Goal: Information Seeking & Learning: Learn about a topic

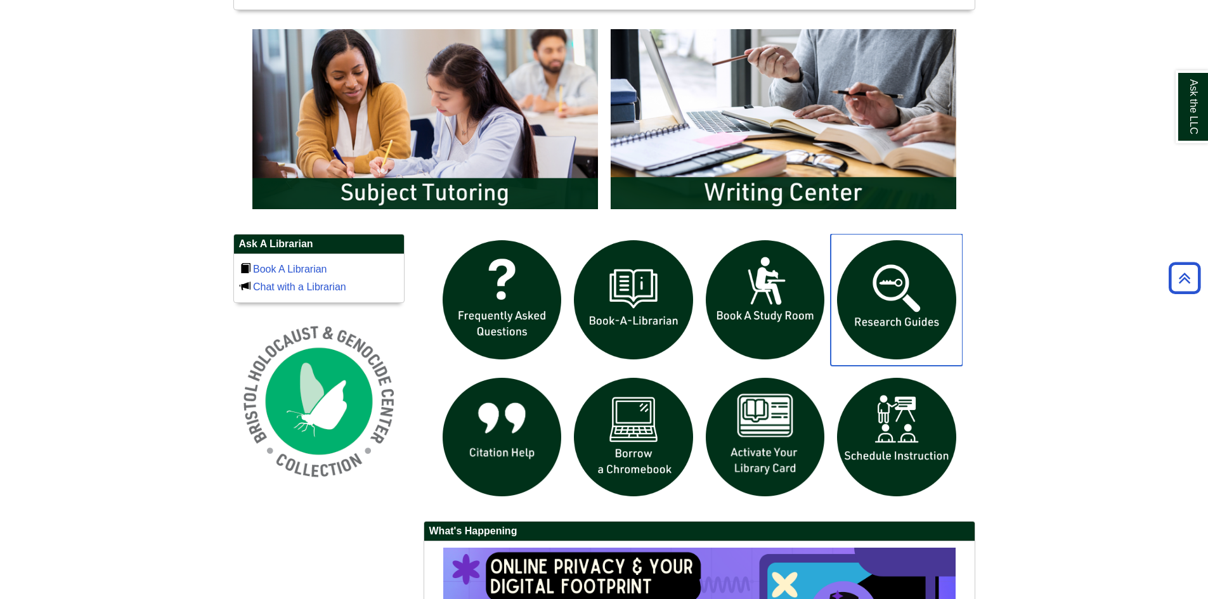
click at [895, 332] on img "slideshow" at bounding box center [897, 300] width 132 height 132
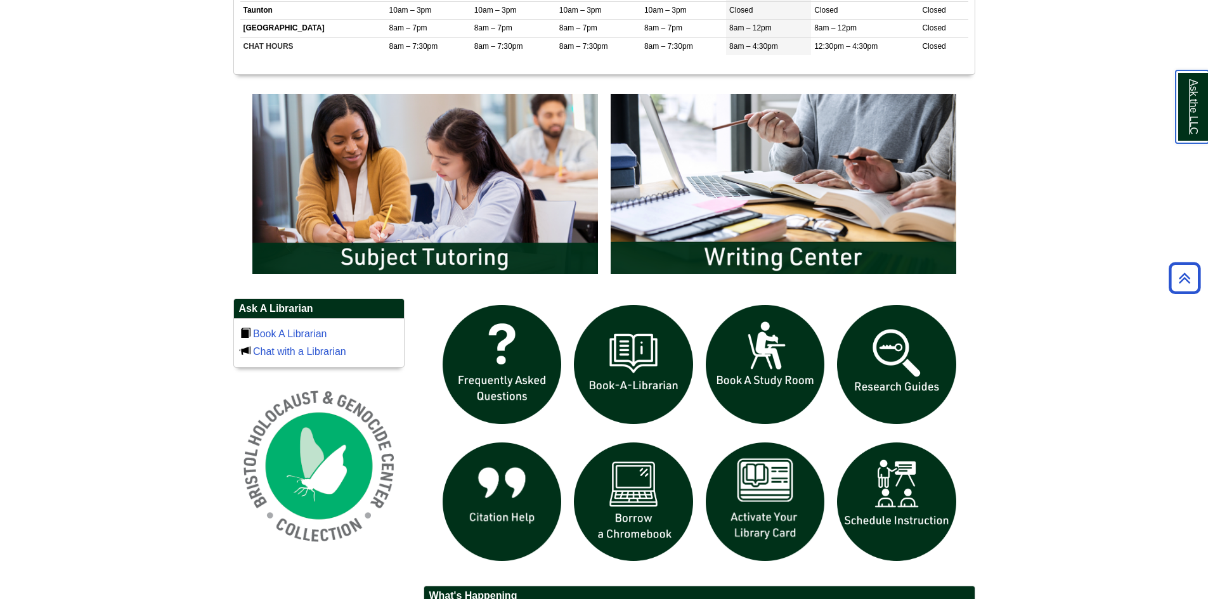
scroll to position [634, 0]
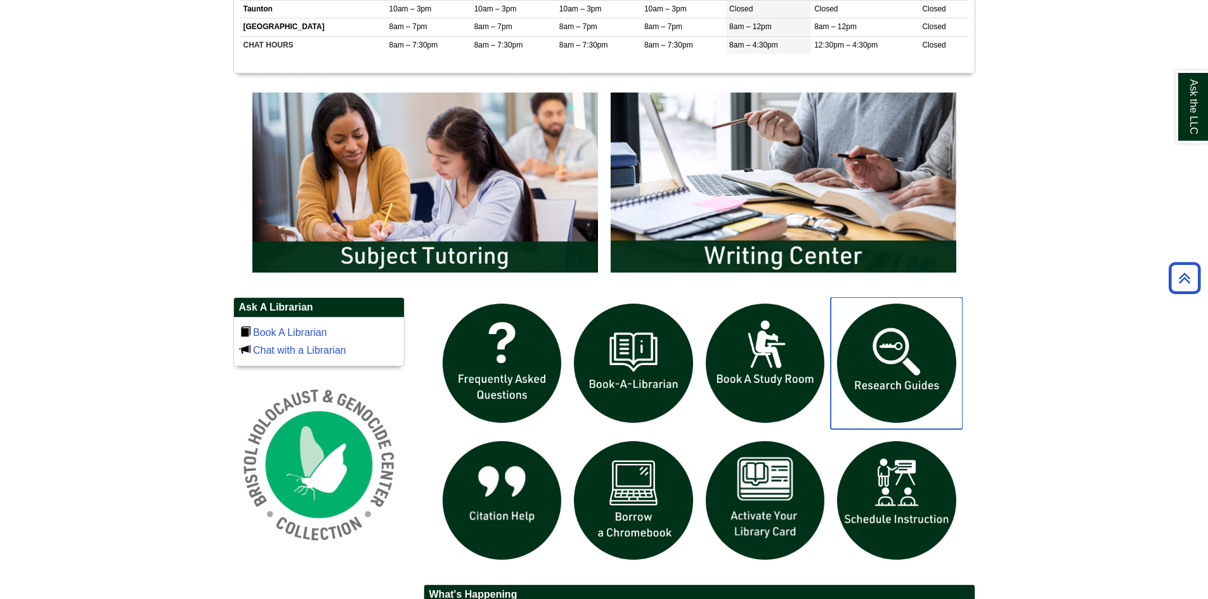
click at [900, 371] on img "slideshow" at bounding box center [897, 363] width 132 height 132
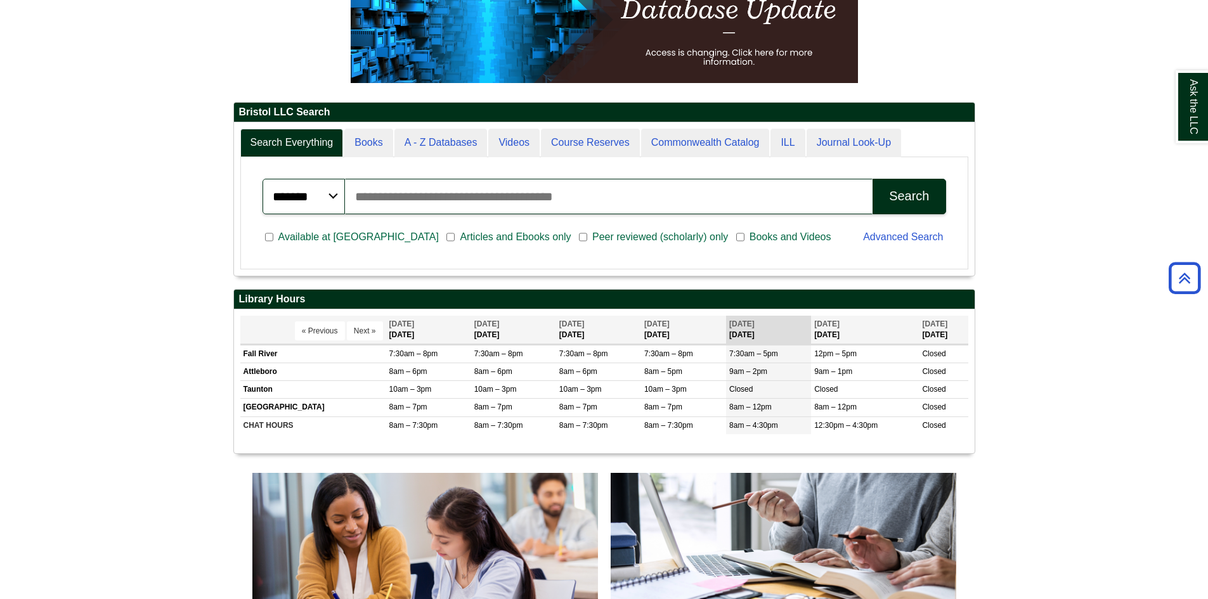
scroll to position [0, 0]
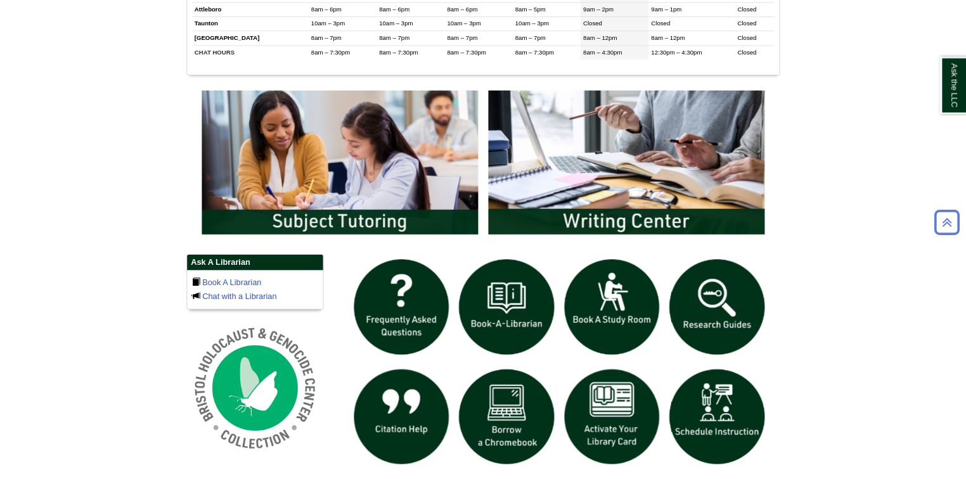
scroll to position [634, 0]
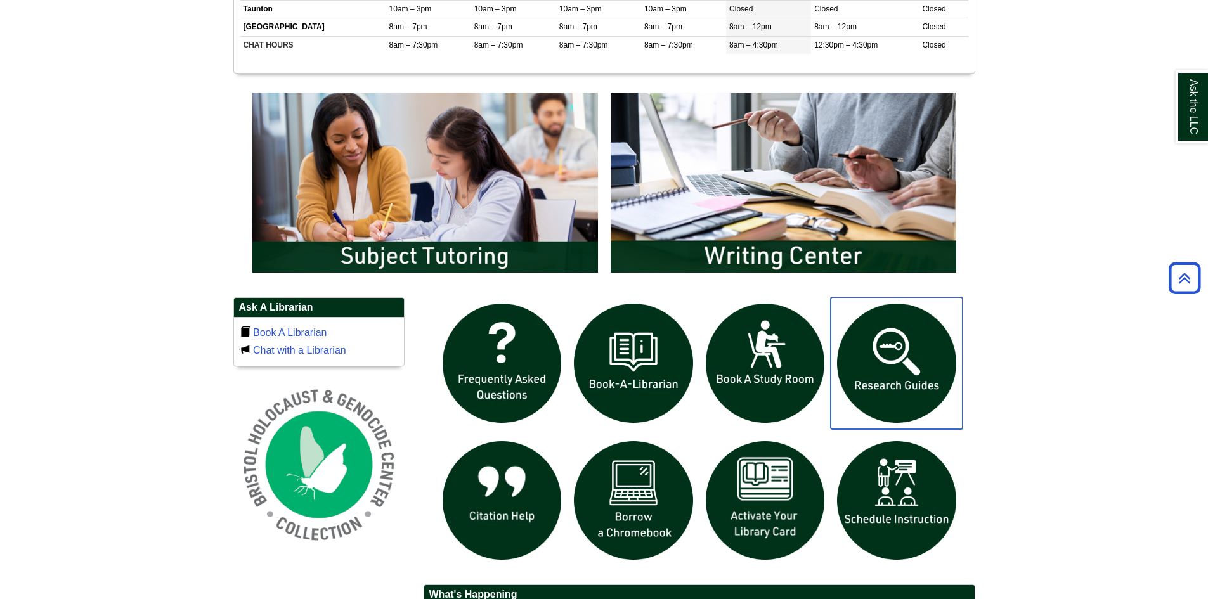
click at [895, 359] on img "slideshow" at bounding box center [897, 363] width 132 height 132
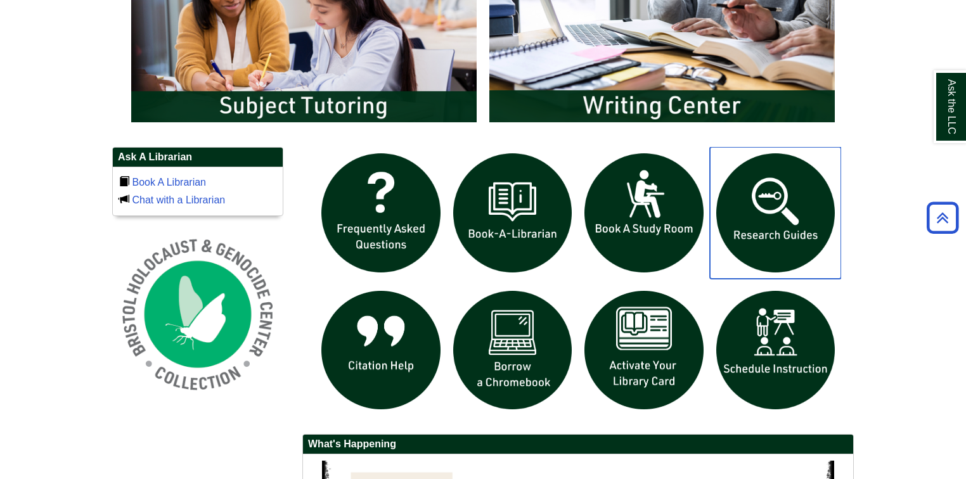
scroll to position [761, 0]
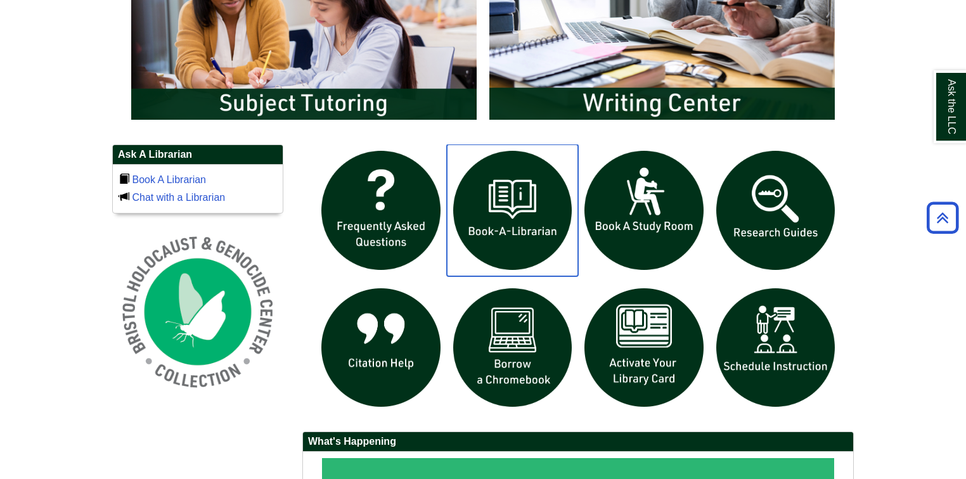
click at [541, 218] on img "slideshow" at bounding box center [513, 211] width 132 height 132
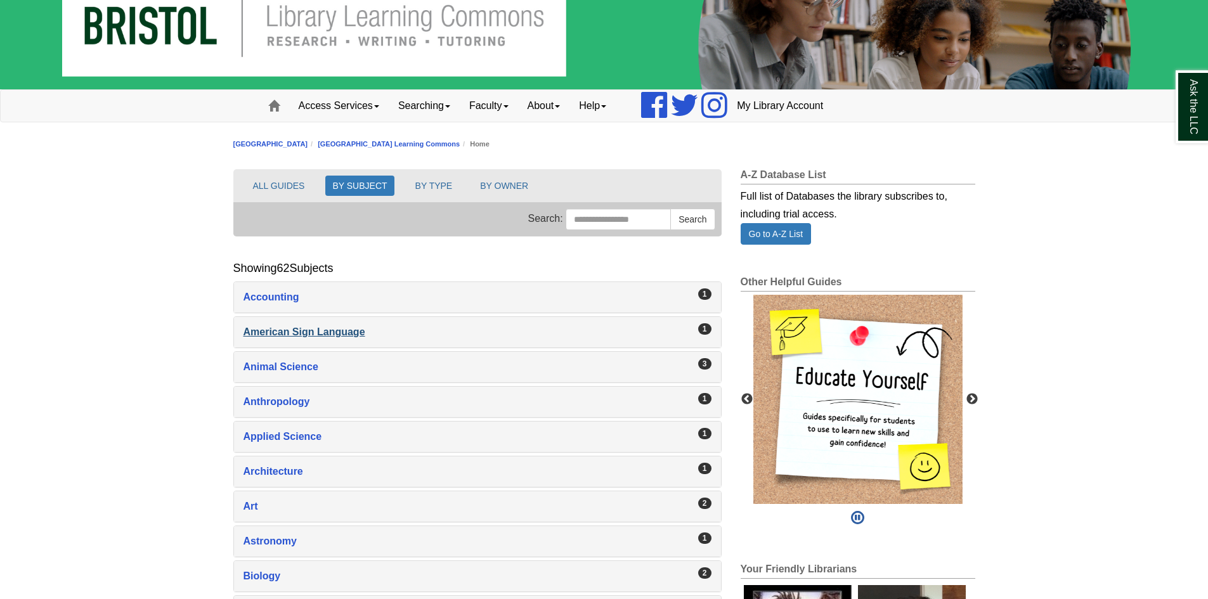
scroll to position [127, 0]
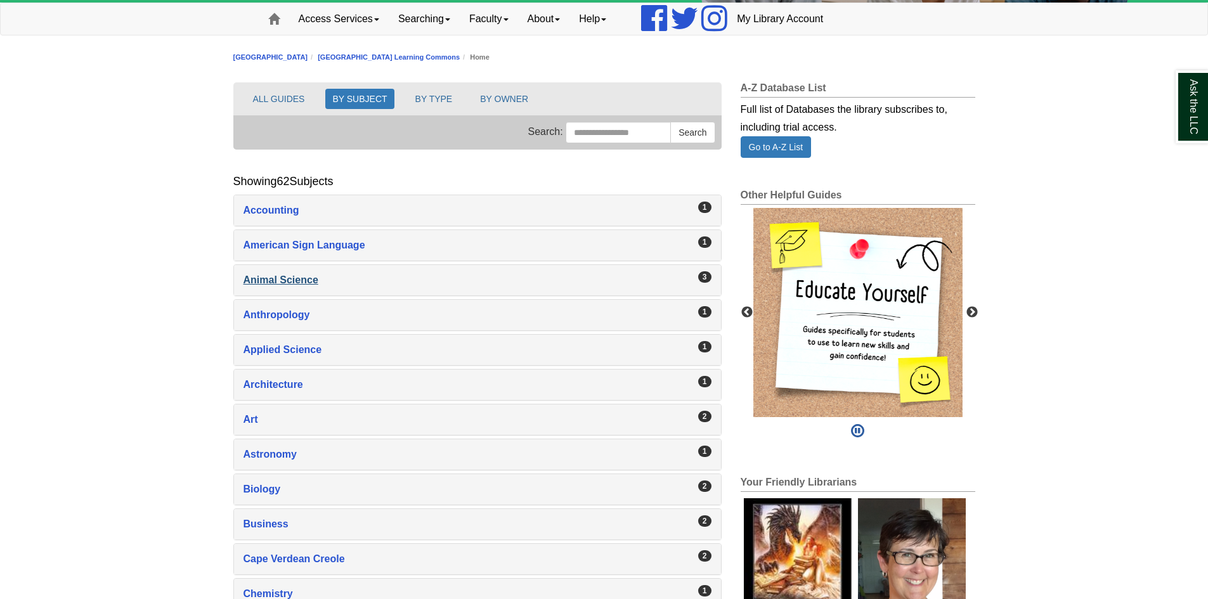
drag, startPoint x: 295, startPoint y: 266, endPoint x: 299, endPoint y: 273, distance: 8.3
click at [295, 266] on div "3 Animal Science , 3 guides" at bounding box center [477, 280] width 487 height 30
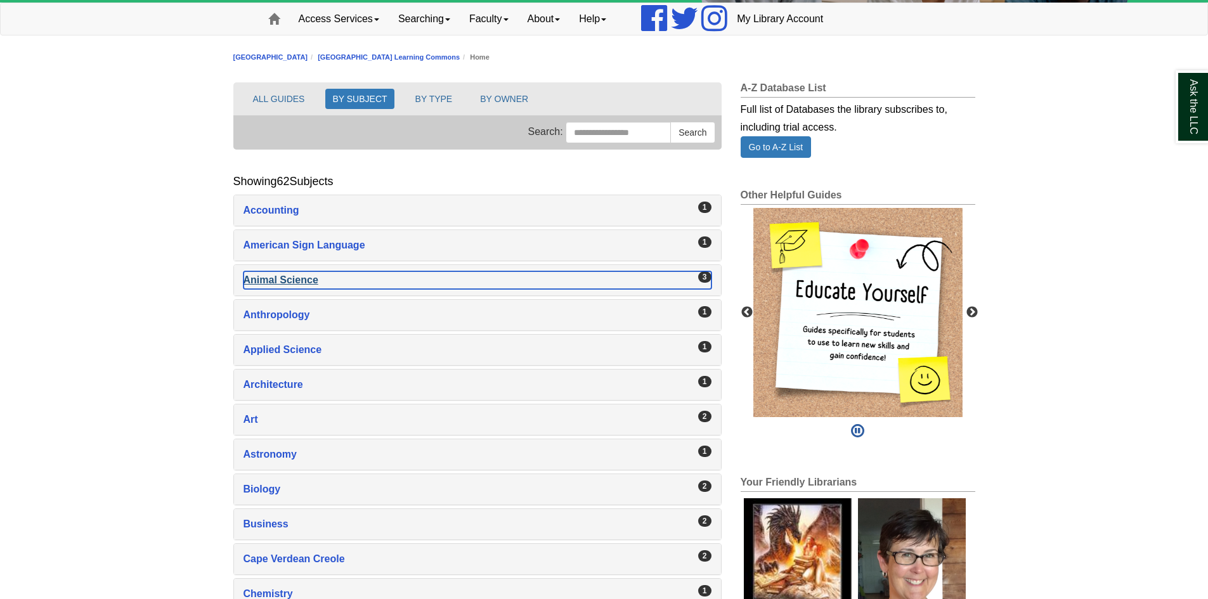
click at [299, 273] on div "Animal Science , 3 guides" at bounding box center [477, 280] width 468 height 18
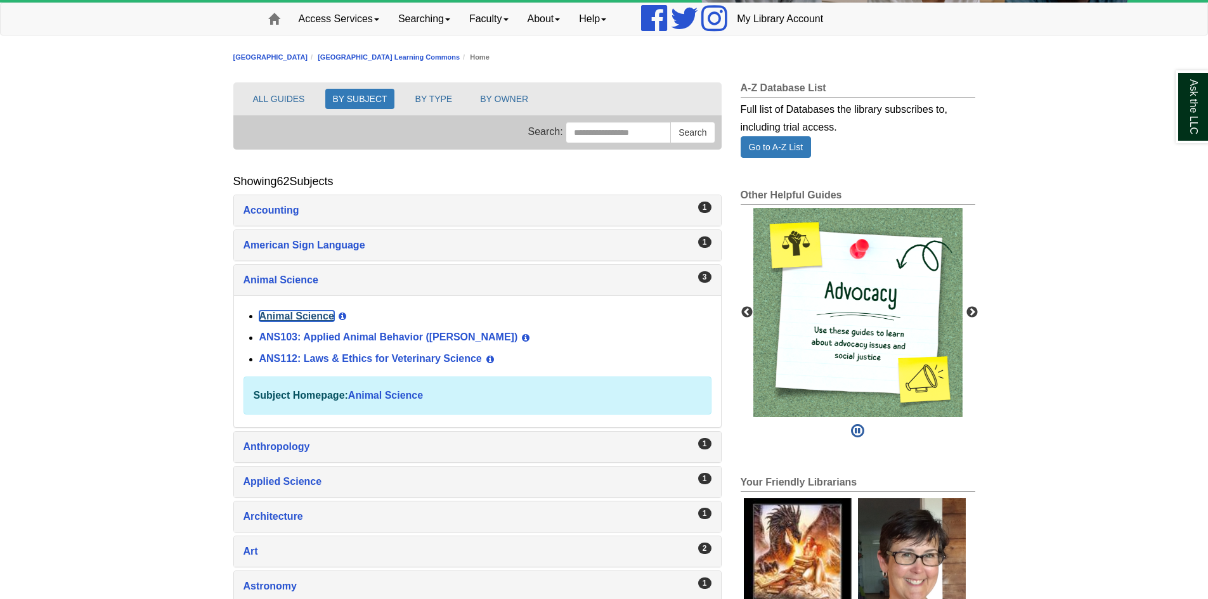
click at [315, 314] on link "Animal Science" at bounding box center [296, 316] width 75 height 11
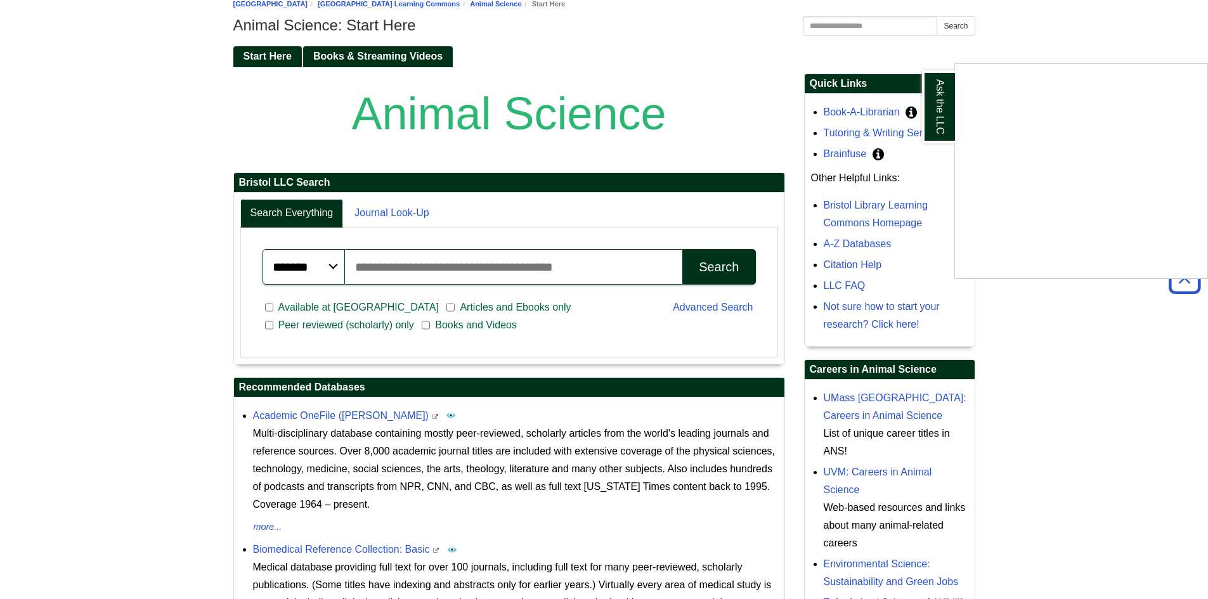
scroll to position [40, 0]
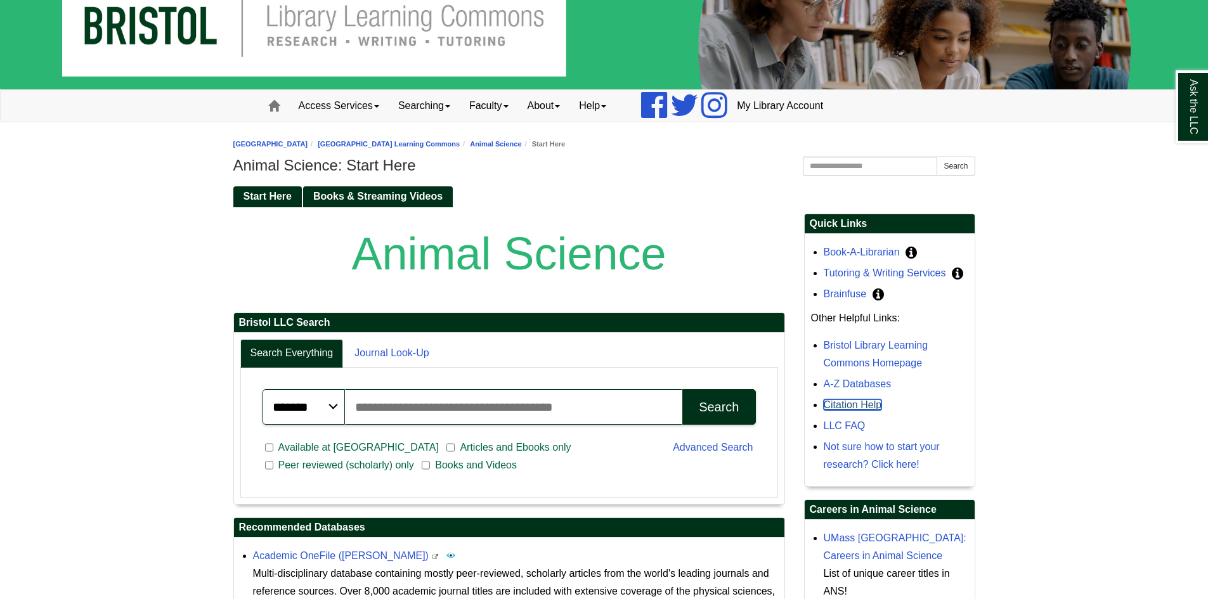
click at [864, 404] on link "Citation Help" at bounding box center [853, 404] width 58 height 11
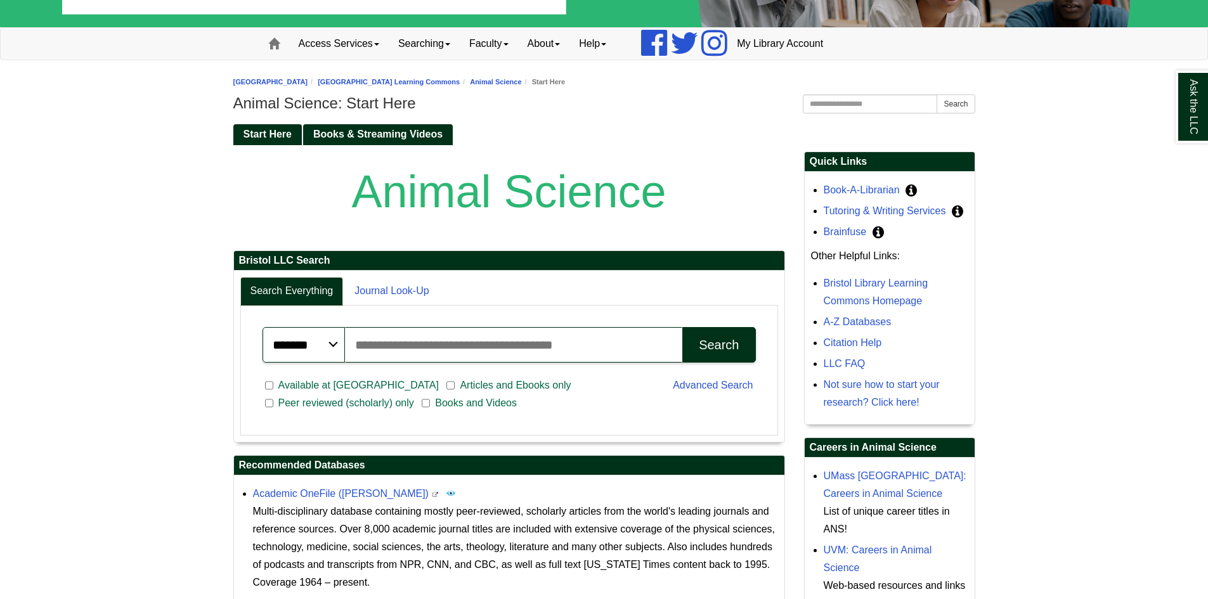
scroll to position [264, 0]
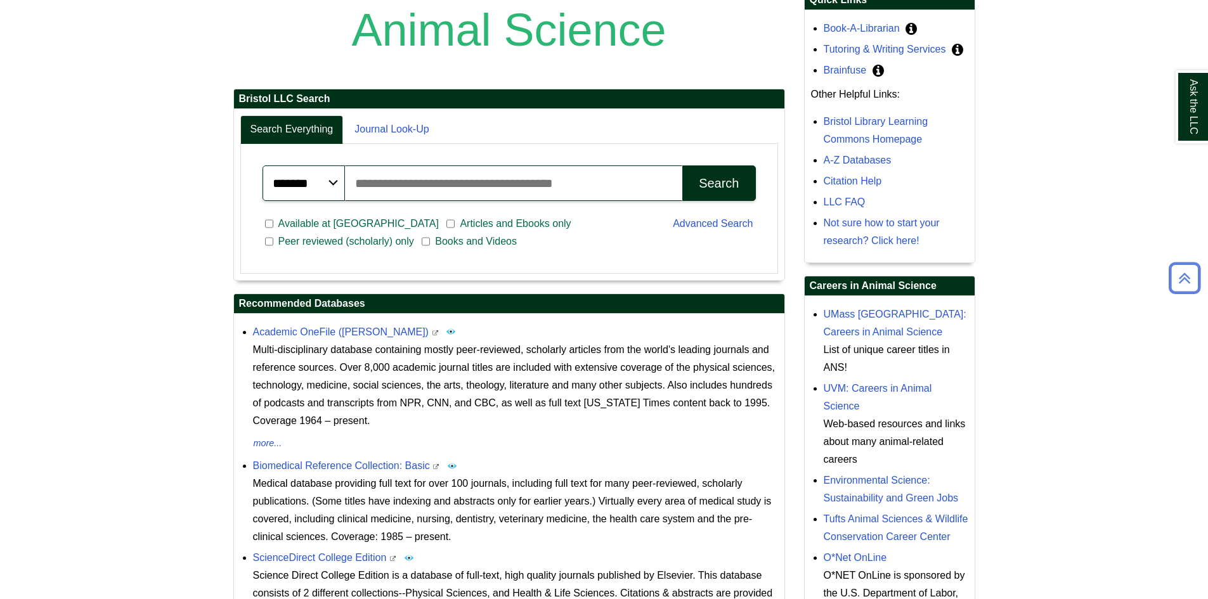
click at [852, 341] on div "List of unique career titles in ANS!" at bounding box center [896, 359] width 145 height 36
click at [852, 331] on link "UMass [GEOGRAPHIC_DATA]: Careers in Animal Science" at bounding box center [895, 323] width 143 height 29
click at [1001, 342] on body "Skip to Main Content Toggle navigation Home Access Services Access Services Pol…" at bounding box center [604, 309] width 1208 height 1146
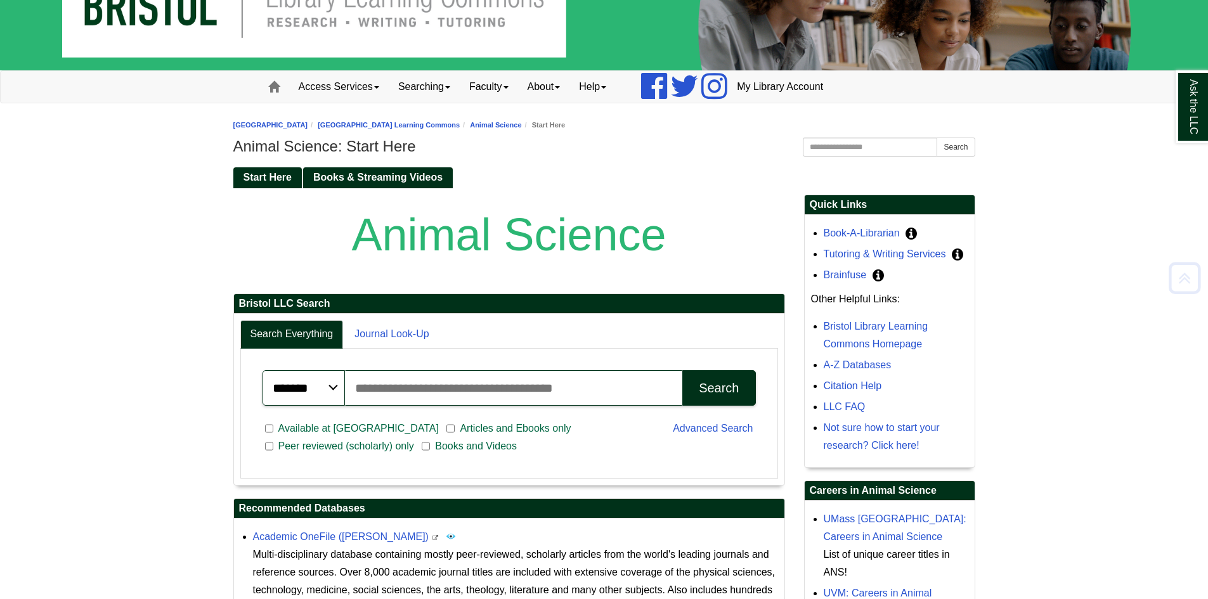
scroll to position [0, 0]
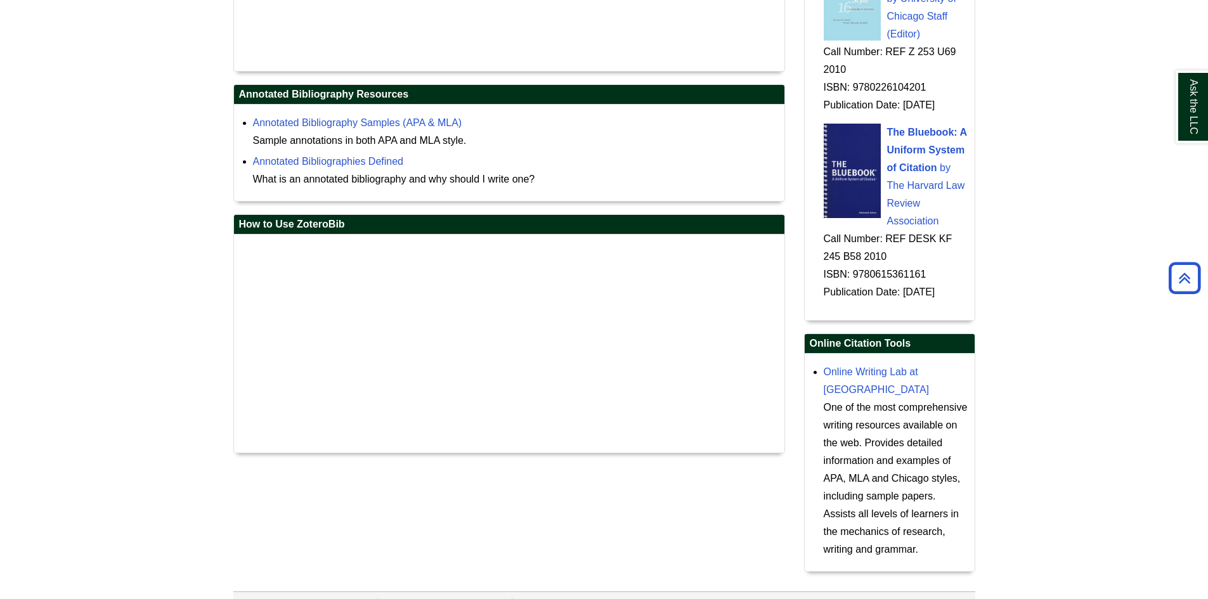
scroll to position [1855, 0]
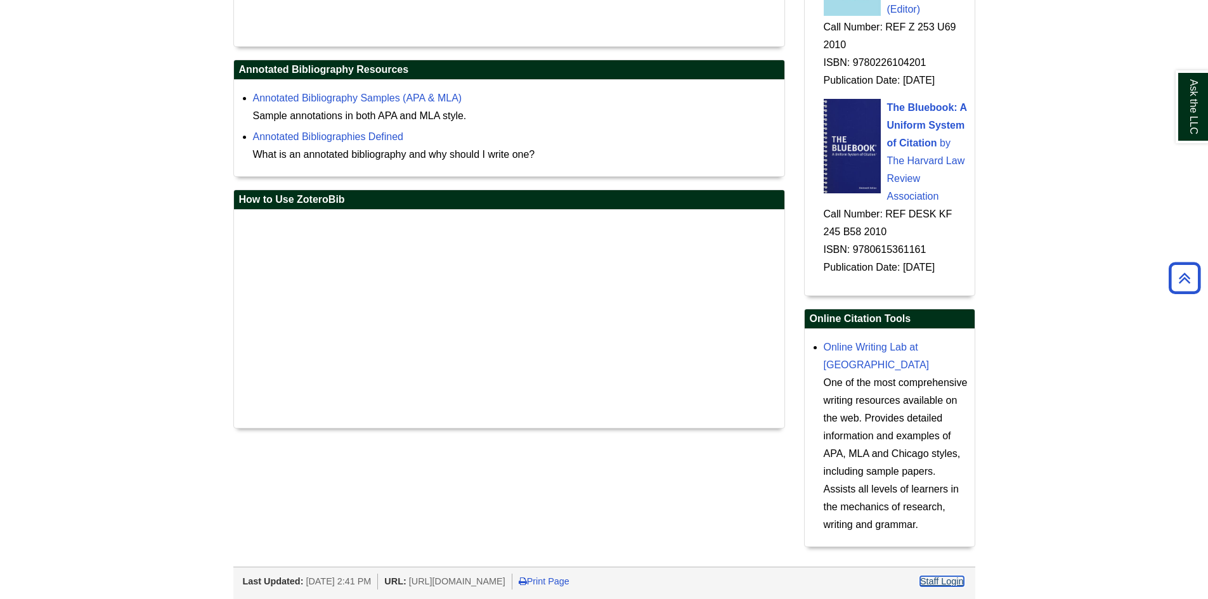
click at [949, 580] on link "Staff Login" at bounding box center [942, 581] width 44 height 10
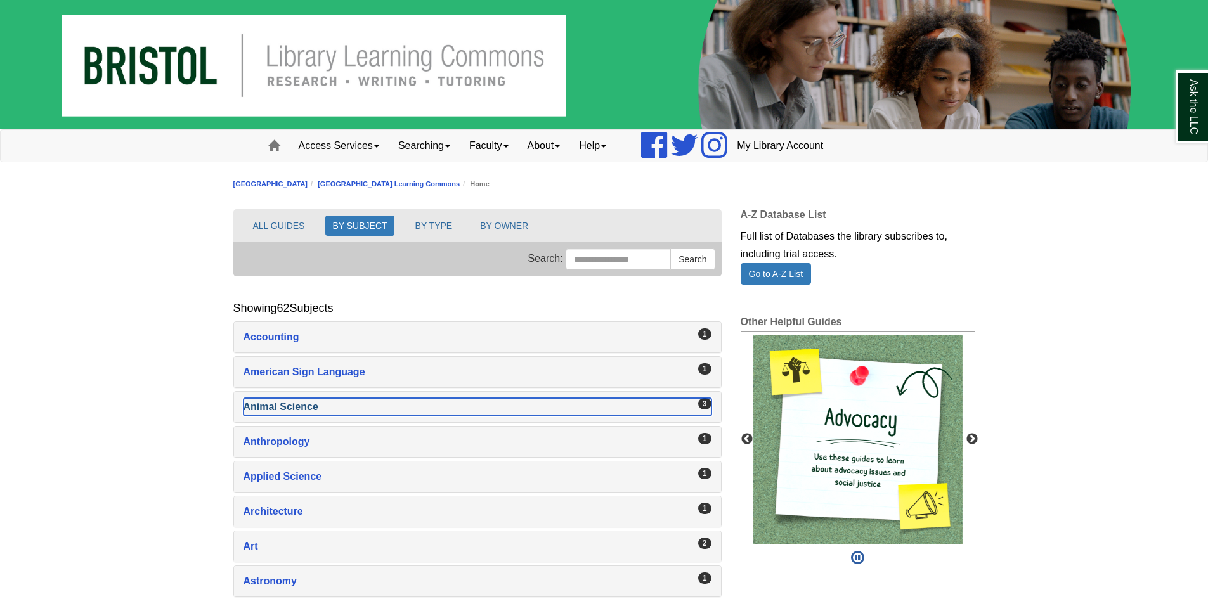
click at [301, 403] on div "Animal Science , 3 guides" at bounding box center [477, 407] width 468 height 18
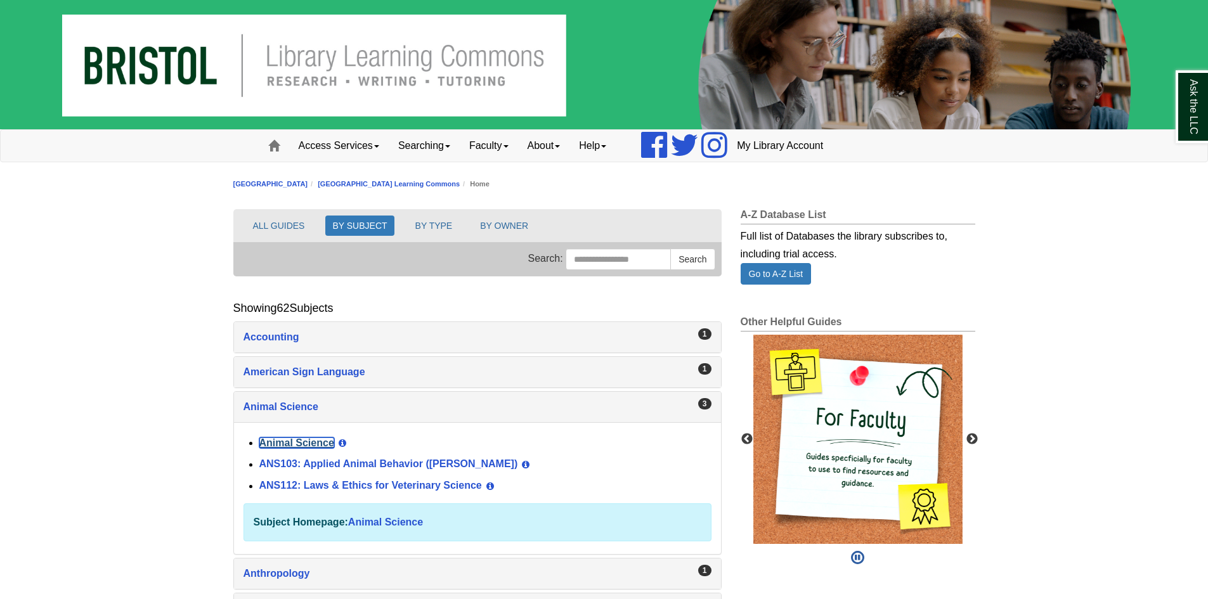
click at [314, 442] on link "Animal Science" at bounding box center [296, 442] width 75 height 11
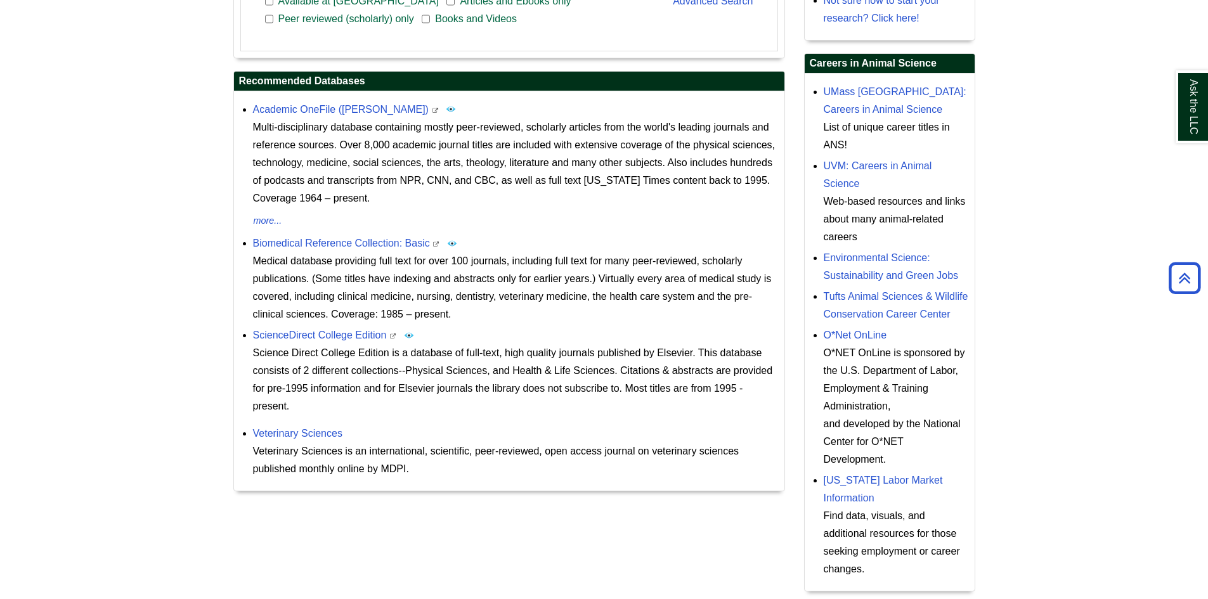
scroll to position [507, 0]
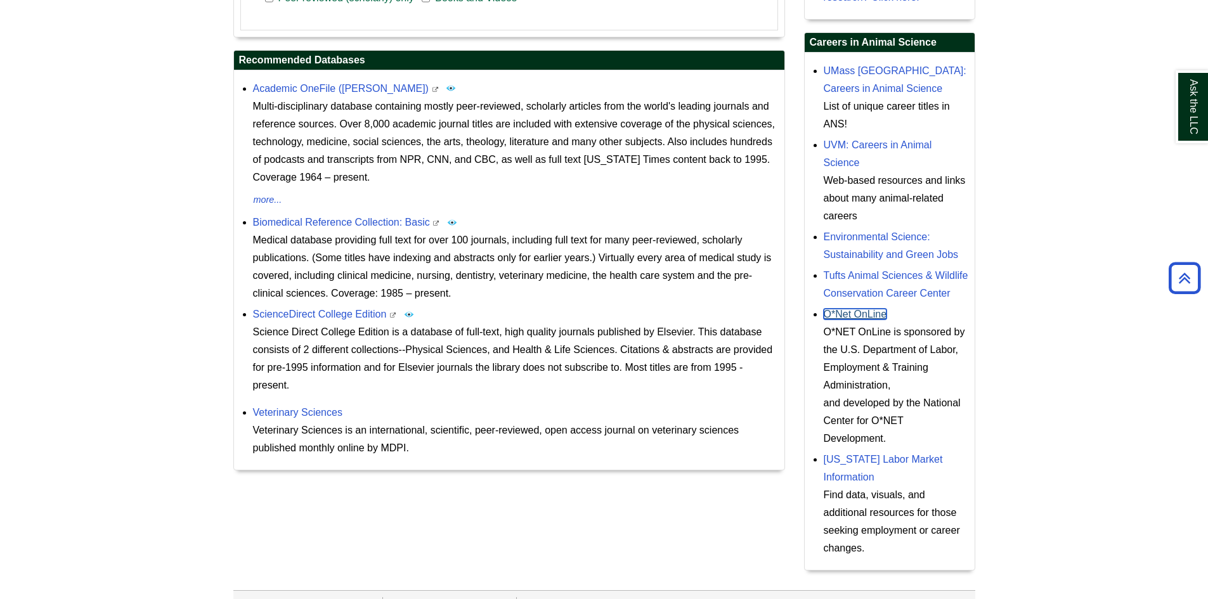
click at [862, 316] on link "O*Net OnLine" at bounding box center [855, 314] width 63 height 11
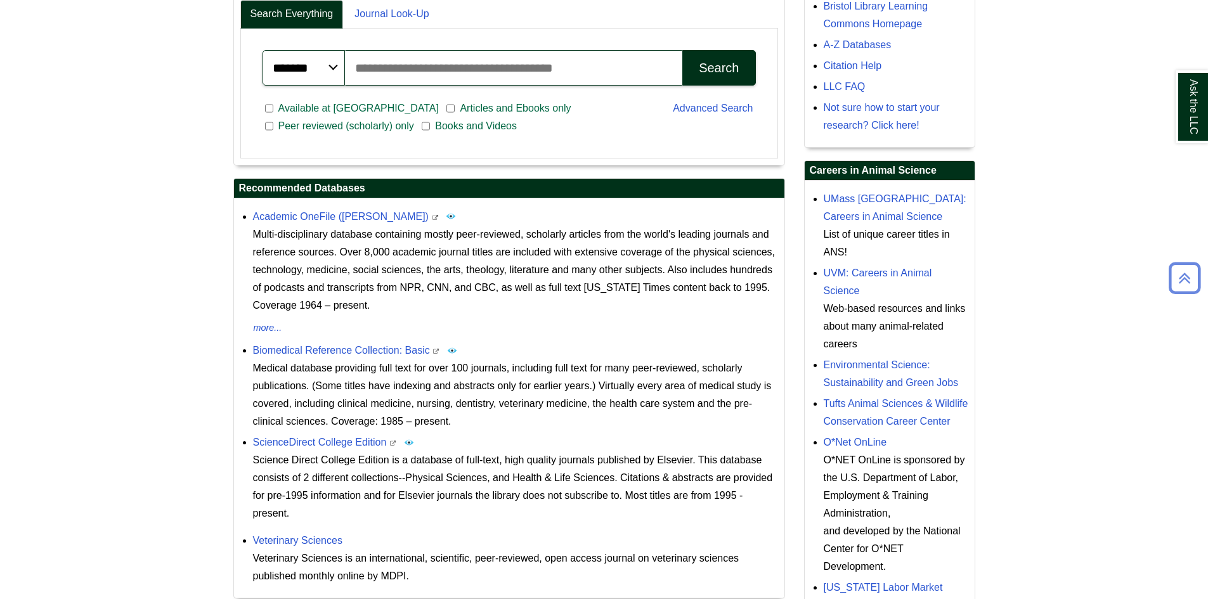
scroll to position [380, 0]
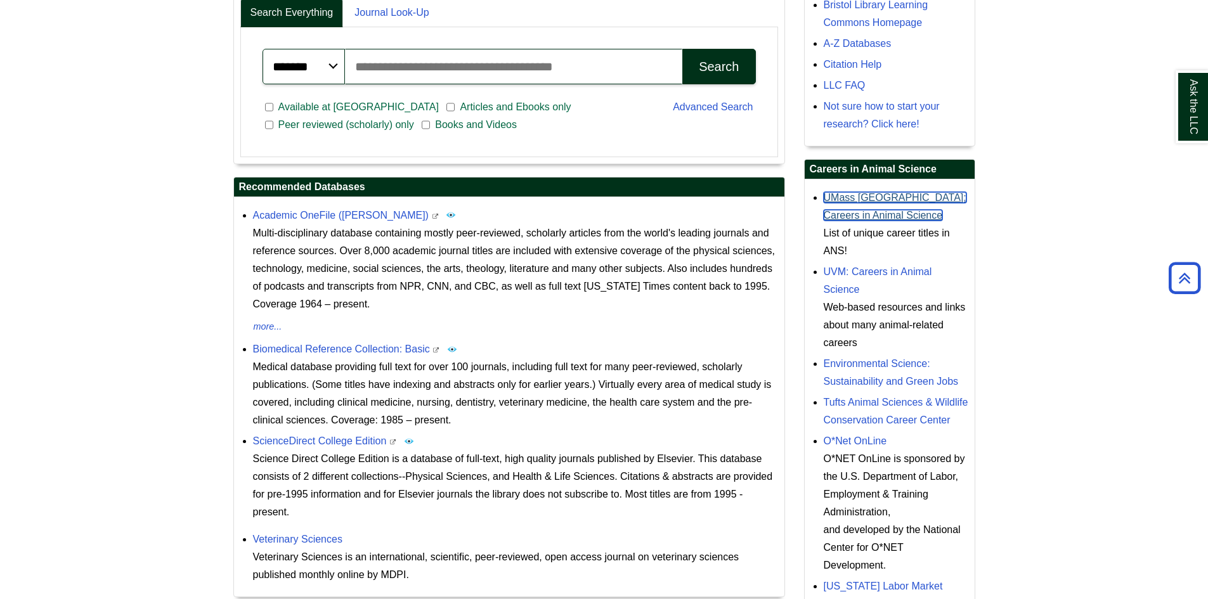
click at [873, 214] on link "UMass Amherst: Careers in Animal Science" at bounding box center [895, 206] width 143 height 29
click at [838, 273] on link "UVM: Careers in Animal Science" at bounding box center [878, 280] width 108 height 29
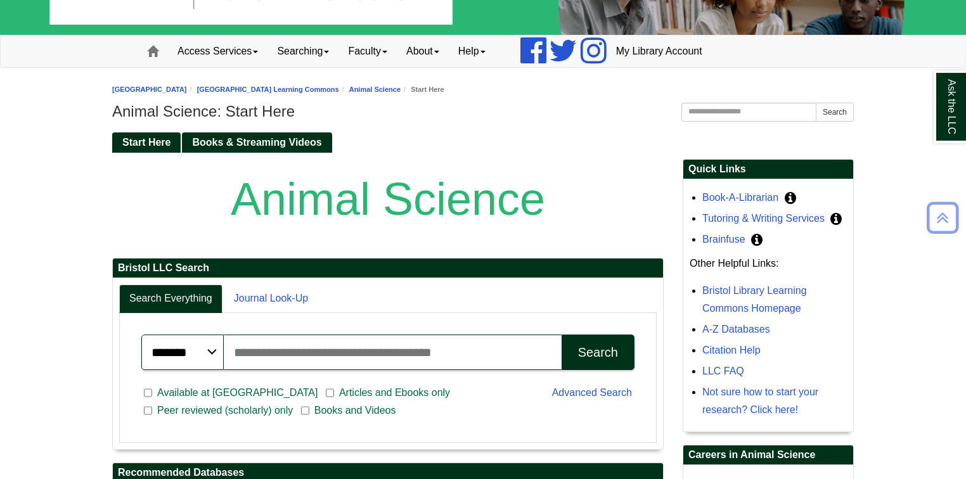
scroll to position [51, 0]
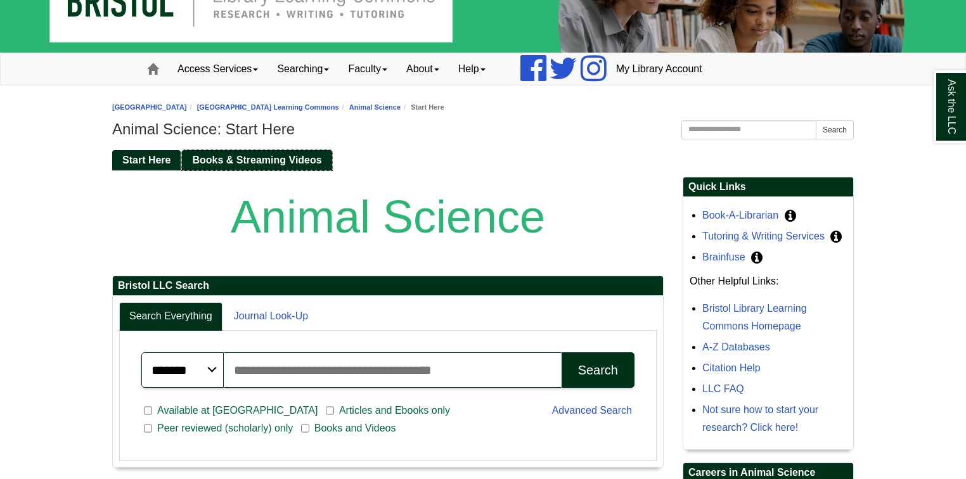
click at [311, 155] on span "Books & Streaming Videos" at bounding box center [256, 160] width 129 height 11
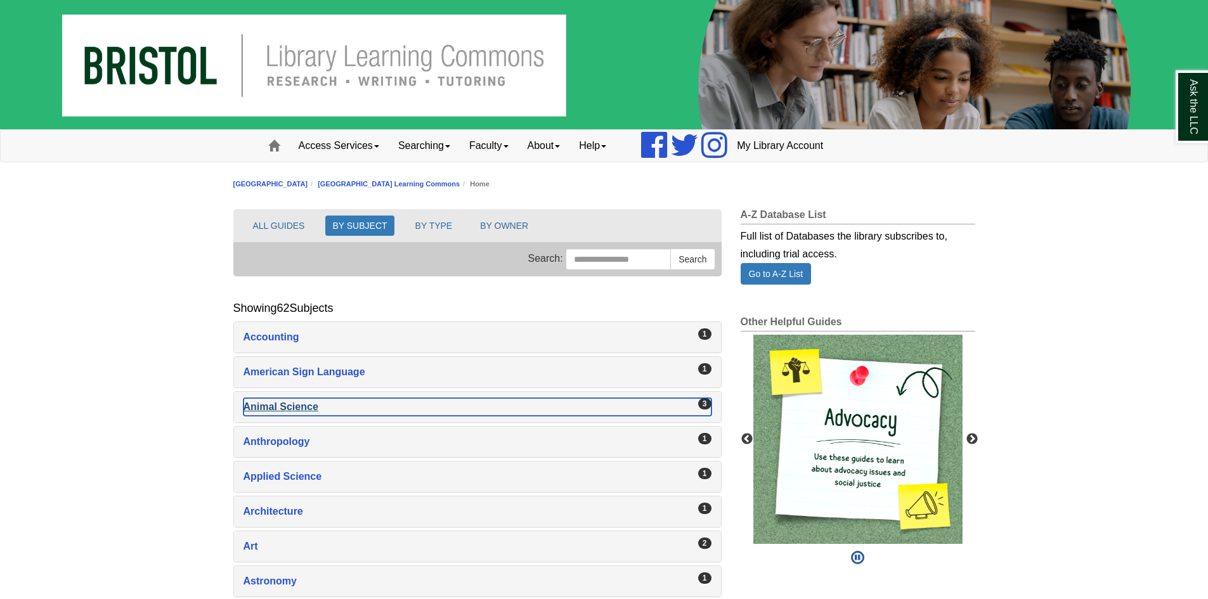
click at [256, 405] on div "Animal Science , 3 guides" at bounding box center [477, 407] width 468 height 18
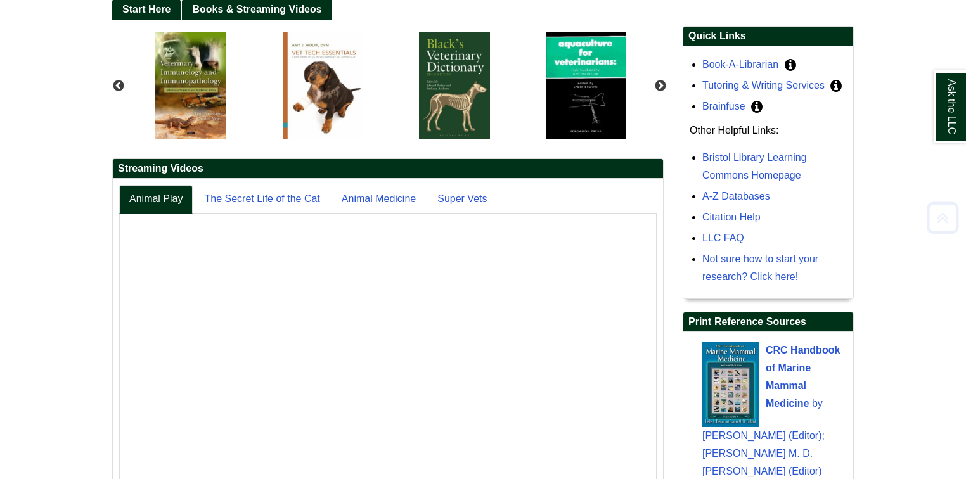
scroll to position [203, 0]
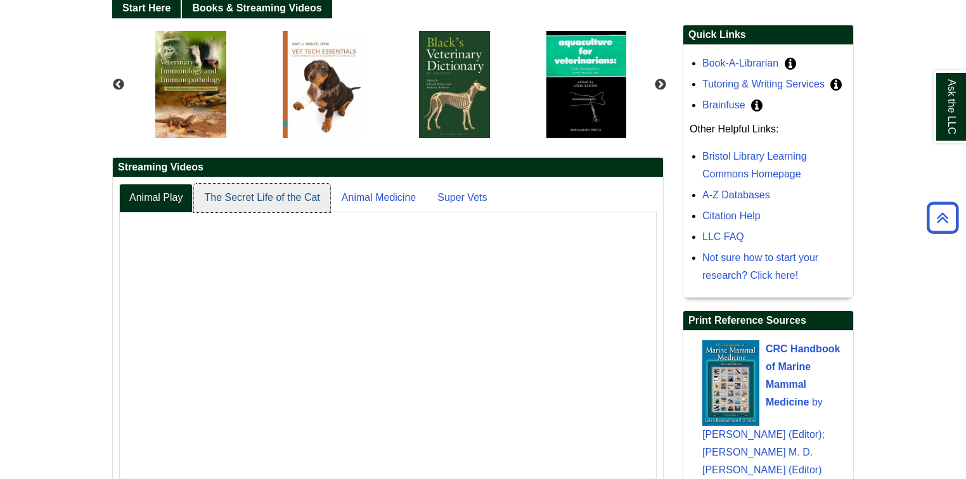
click at [268, 198] on link "The Secret Life of the Cat" at bounding box center [262, 198] width 136 height 29
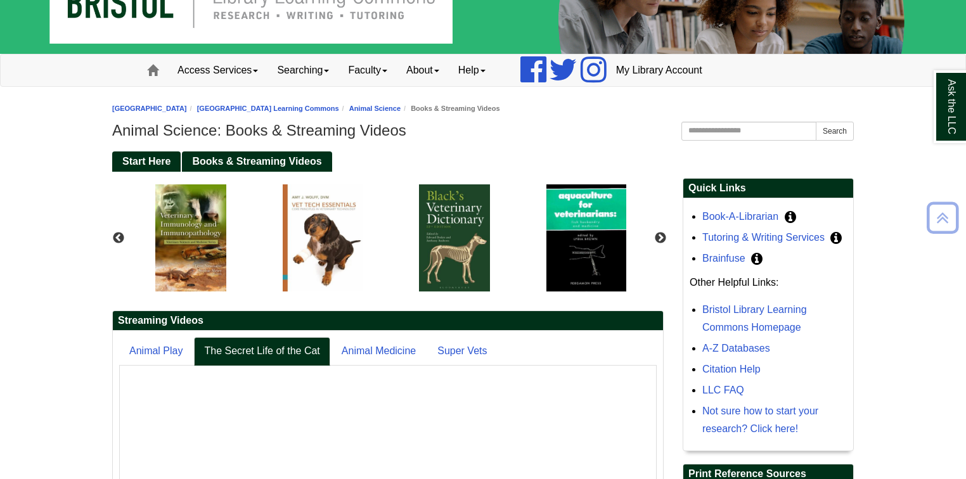
scroll to position [0, 0]
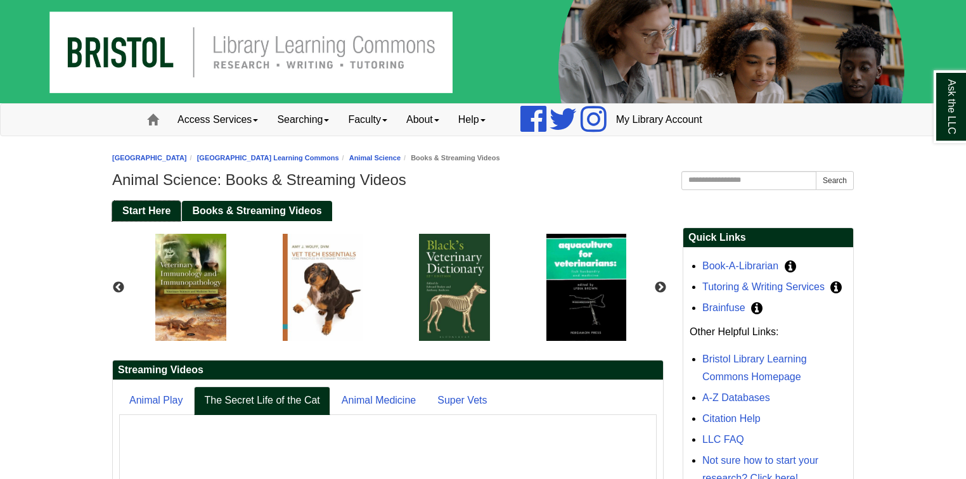
click at [150, 207] on span "Start Here" at bounding box center [146, 210] width 48 height 11
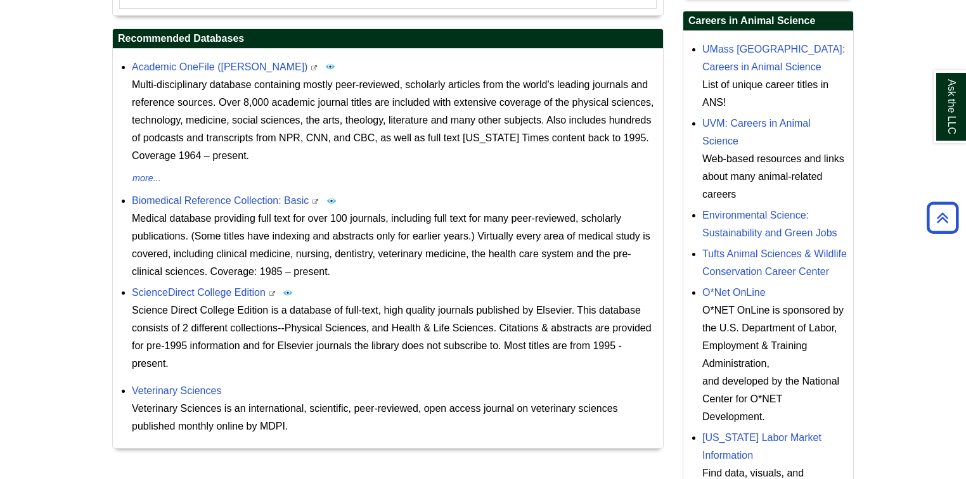
scroll to position [507, 0]
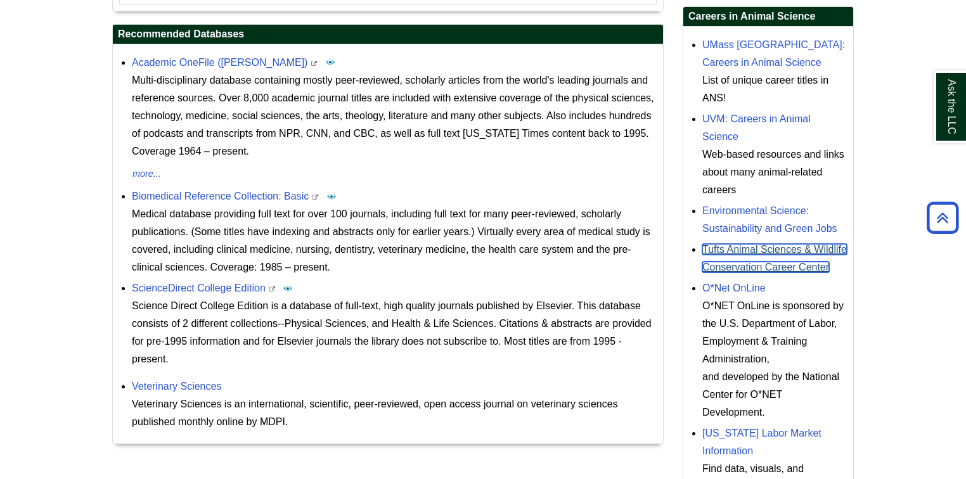
click at [776, 249] on link "Tufts Animal Sciences & Wildlife Conservation Career Center" at bounding box center [774, 258] width 145 height 29
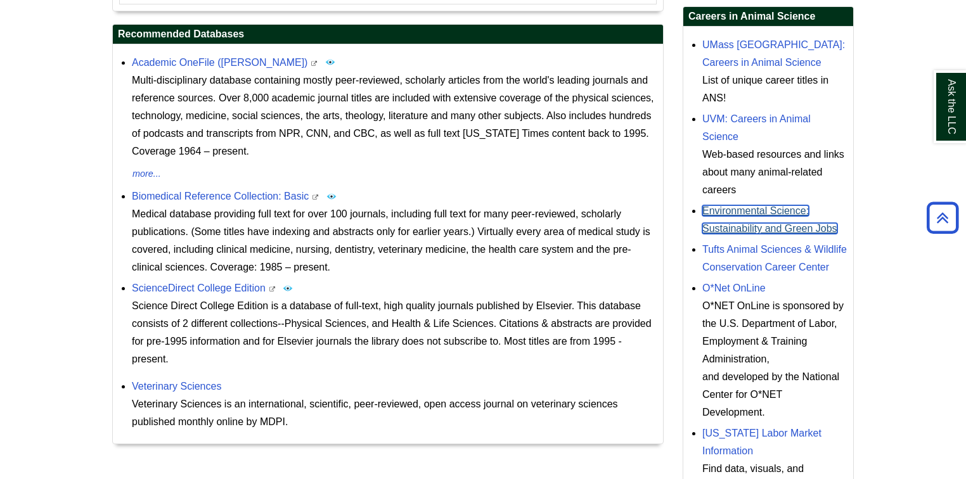
click at [758, 215] on link "Environmental Science: Sustainability and Green Jobs" at bounding box center [769, 219] width 135 height 29
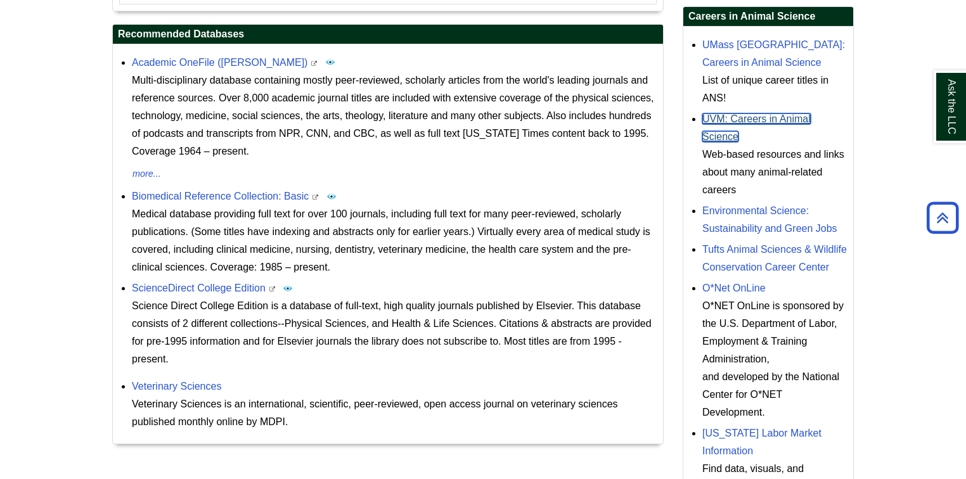
click at [708, 139] on link "UVM: Careers in Animal Science" at bounding box center [756, 127] width 108 height 29
click at [889, 117] on body "Skip to Main Content Toggle navigation Home Access Services Access Services Pol…" at bounding box center [483, 53] width 966 height 1120
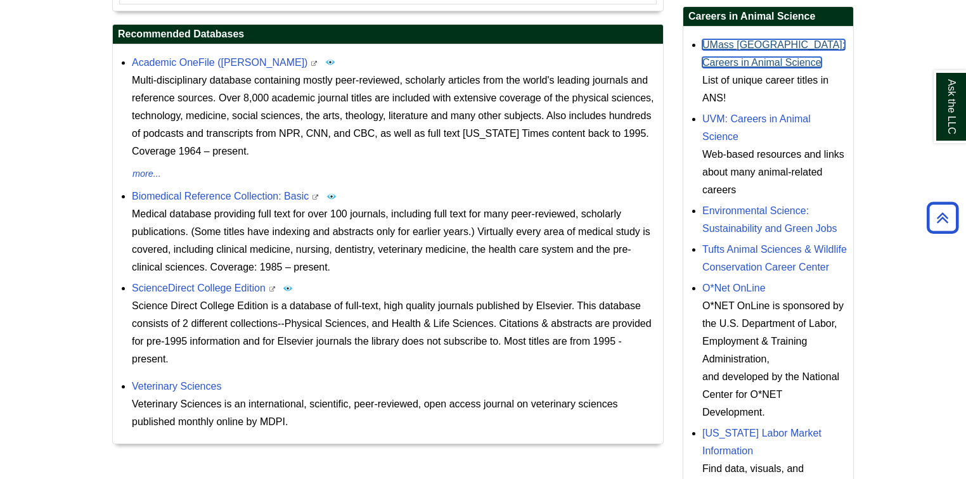
click at [742, 44] on link "UMass Amherst: Careers in Animal Science" at bounding box center [773, 53] width 143 height 29
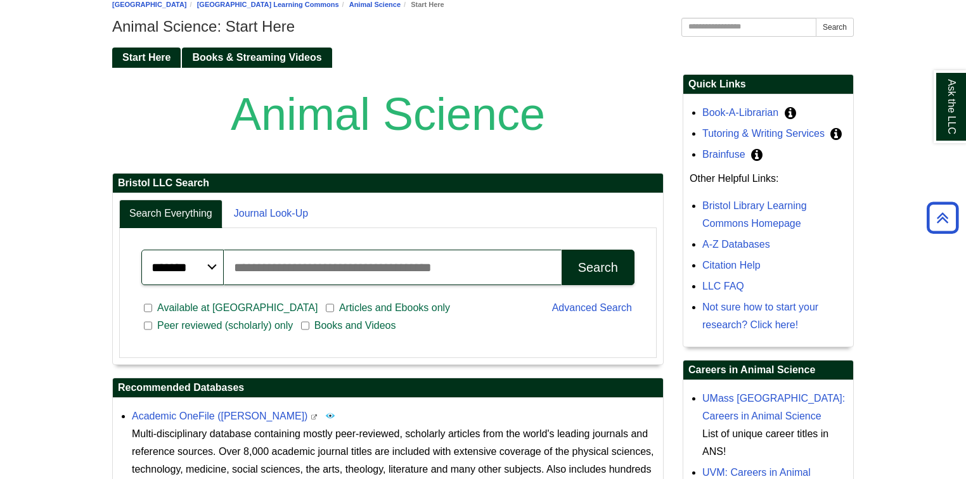
scroll to position [51, 0]
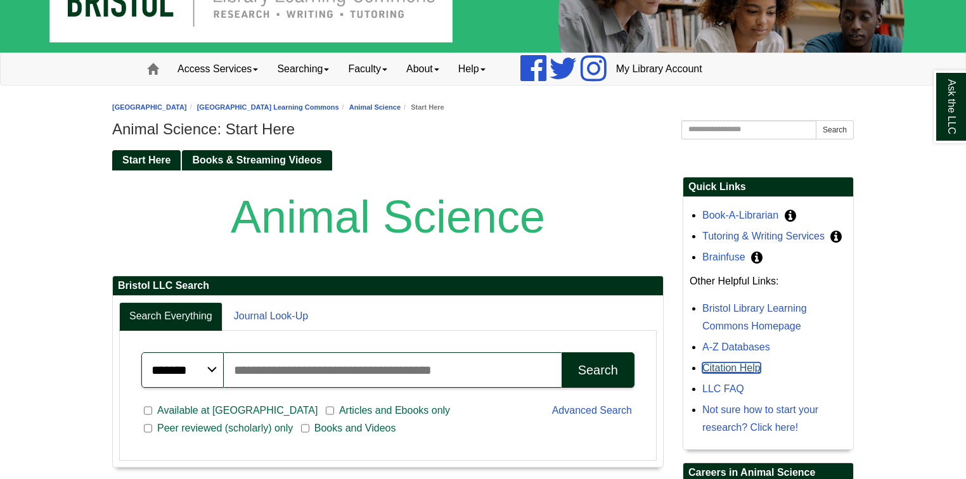
click at [738, 370] on link "Citation Help" at bounding box center [731, 368] width 58 height 11
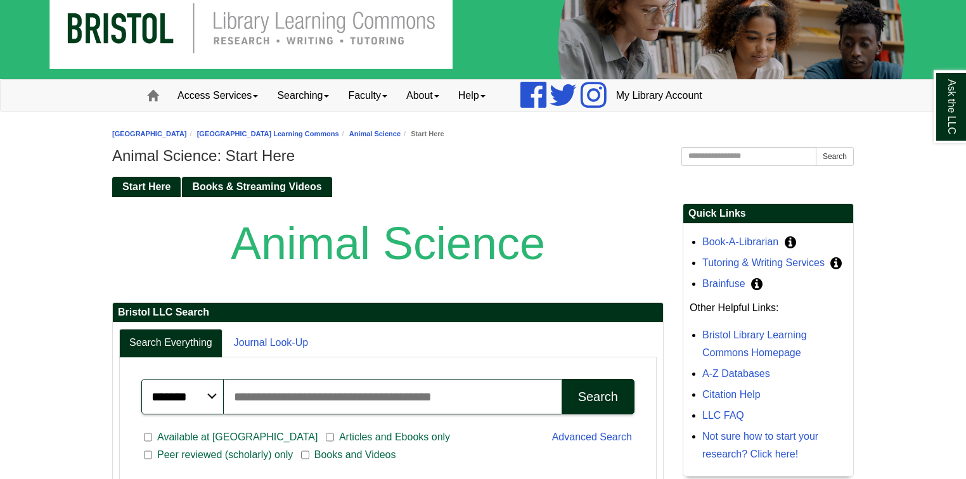
scroll to position [0, 0]
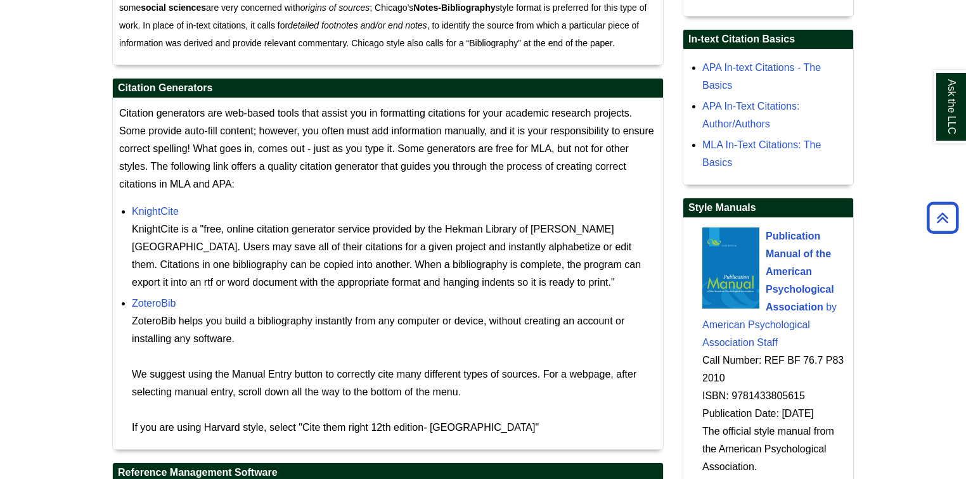
scroll to position [1116, 0]
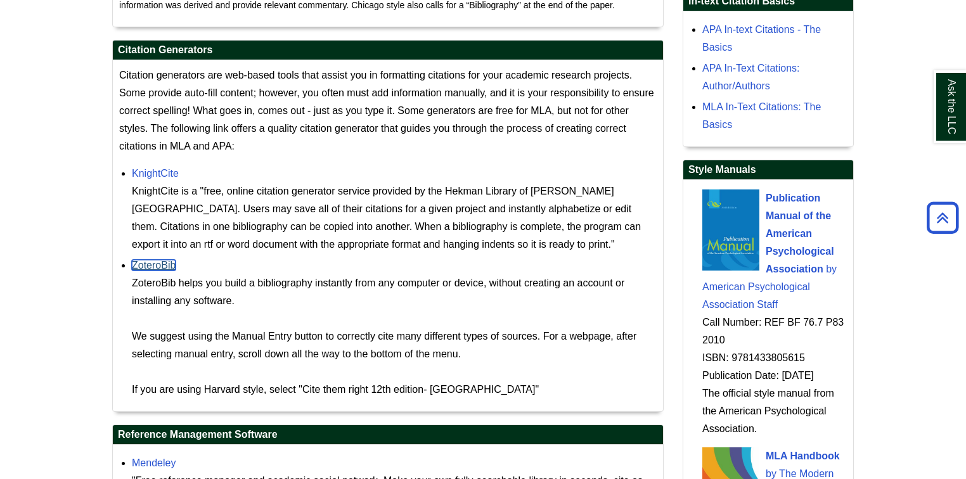
click at [171, 260] on link "ZoteroBib" at bounding box center [154, 265] width 44 height 11
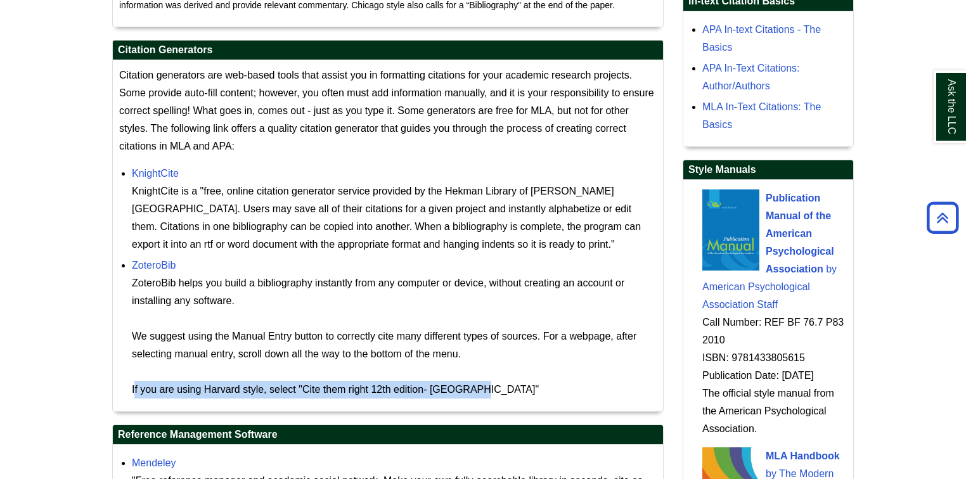
drag, startPoint x: 127, startPoint y: 391, endPoint x: 481, endPoint y: 389, distance: 354.4
click at [481, 389] on ul "KnightCite KnightCite is a "free, online citation generator service provided by…" at bounding box center [388, 280] width 538 height 237
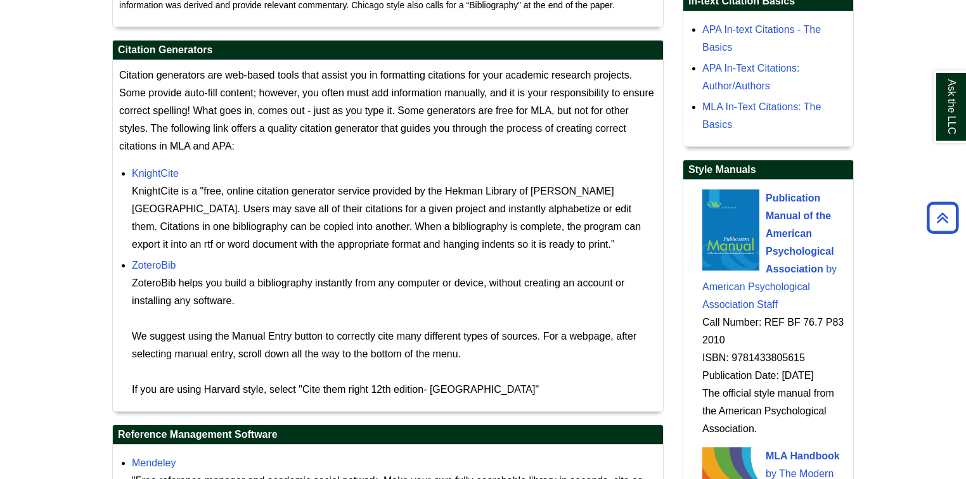
click at [339, 318] on div "ZoteroBib helps you build a bibliography instantly from any computer or device,…" at bounding box center [394, 337] width 525 height 124
click at [384, 144] on p "Citation generators are web-based tools that assist you in formatting citations…" at bounding box center [388, 111] width 538 height 89
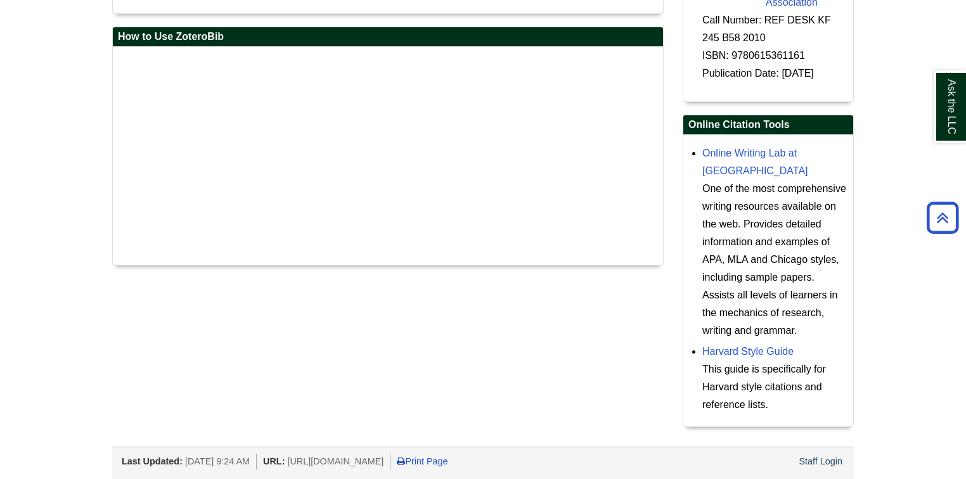
scroll to position [2060, 0]
click at [736, 356] on link "Harvard Style Guide" at bounding box center [747, 351] width 91 height 11
drag, startPoint x: 777, startPoint y: 404, endPoint x: 692, endPoint y: 353, distance: 99.1
click at [702, 353] on li "Harvard Style Guide This guide is specifically for Harvard style citations and …" at bounding box center [774, 377] width 145 height 74
